Goal: Task Accomplishment & Management: Manage account settings

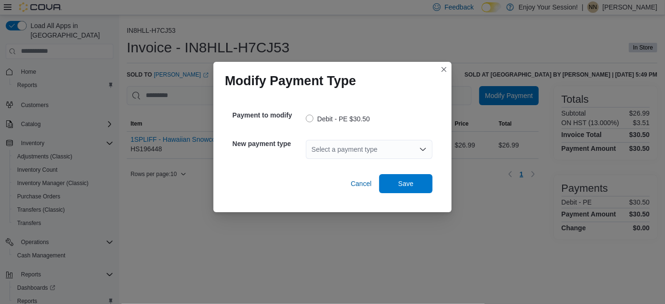
click at [377, 151] on div "Select a payment type" at bounding box center [369, 149] width 127 height 19
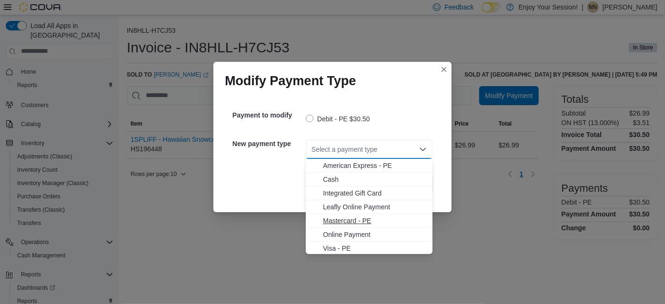
click at [354, 223] on span "Mastercard - PE" at bounding box center [375, 221] width 104 height 10
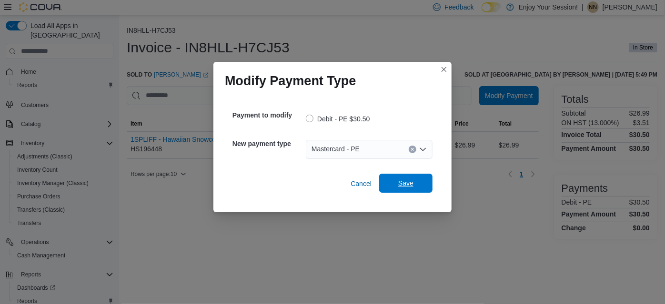
click at [412, 183] on span "Save" at bounding box center [405, 184] width 15 height 10
